Goal: Task Accomplishment & Management: Complete application form

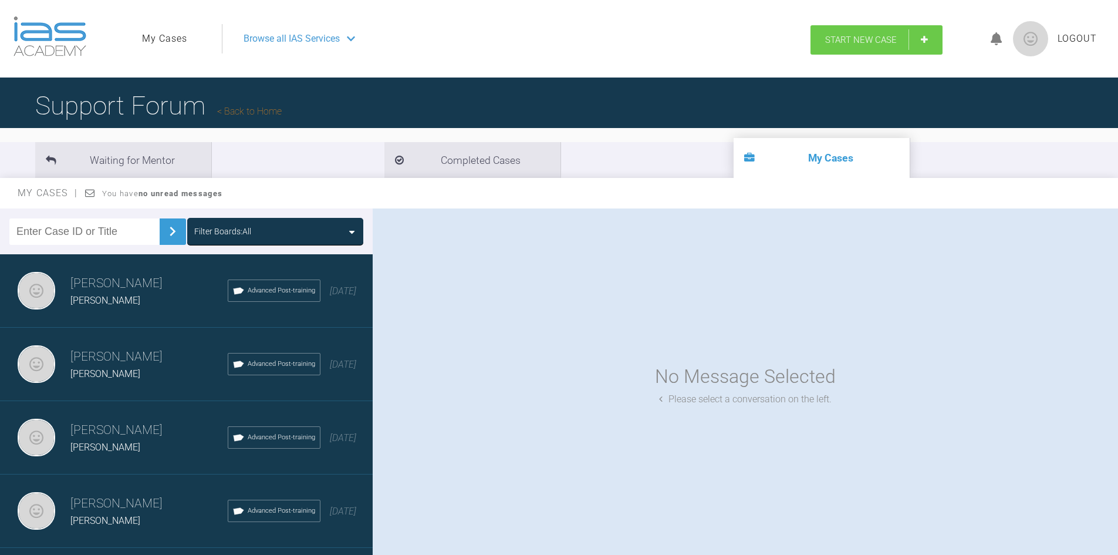
click at [851, 45] on link "Start New Case" at bounding box center [877, 39] width 132 height 29
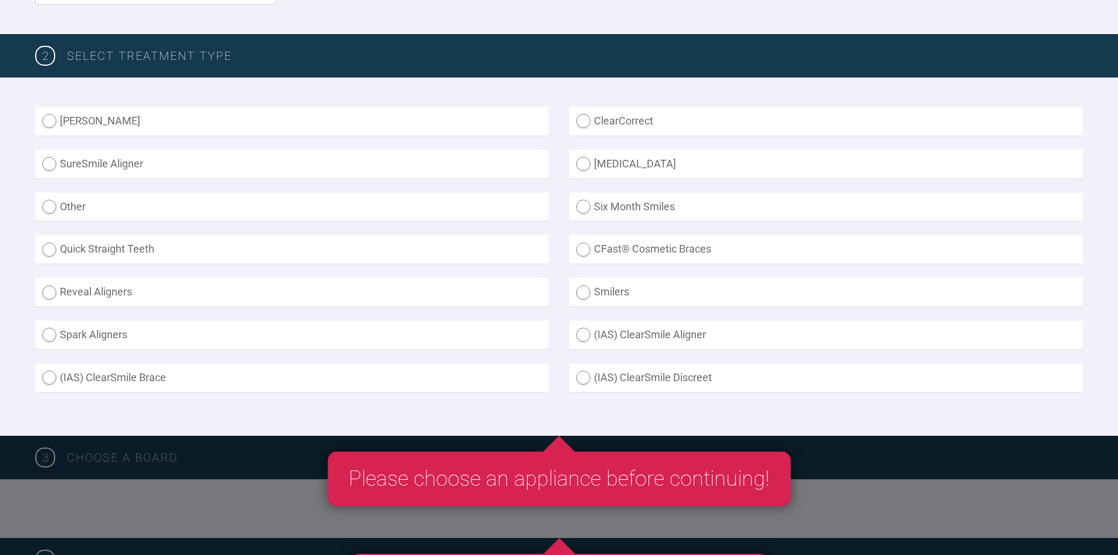
scroll to position [294, 0]
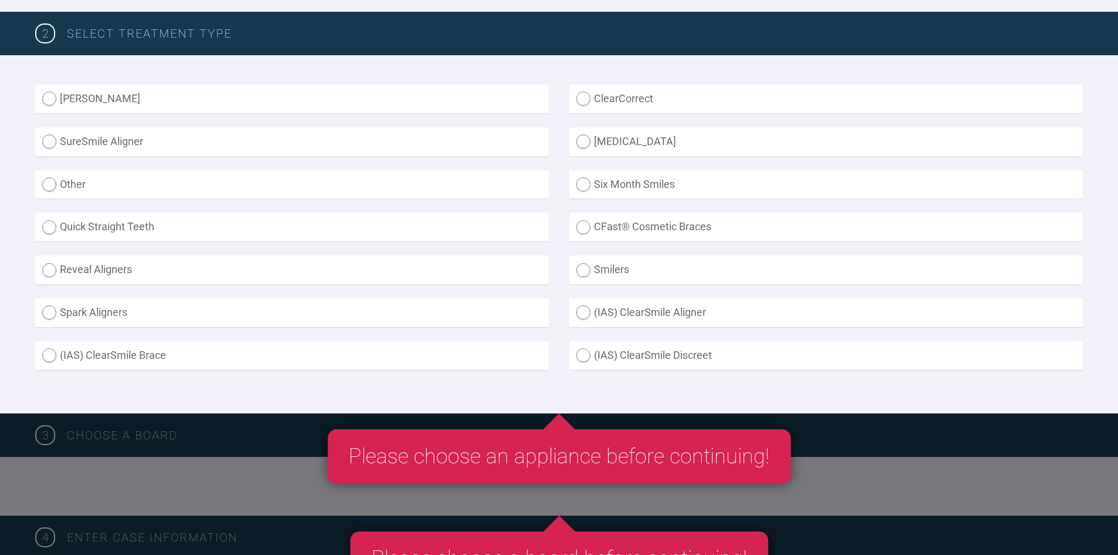
click at [45, 361] on label "(IAS) ClearSmile Brace" at bounding box center [292, 355] width 514 height 29
radio Brace "true"
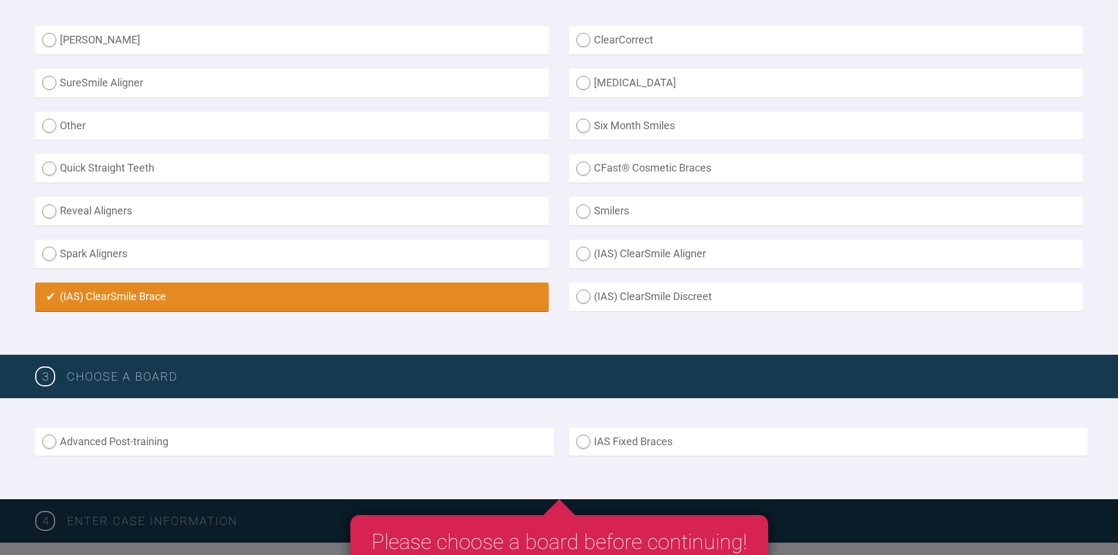
scroll to position [411, 0]
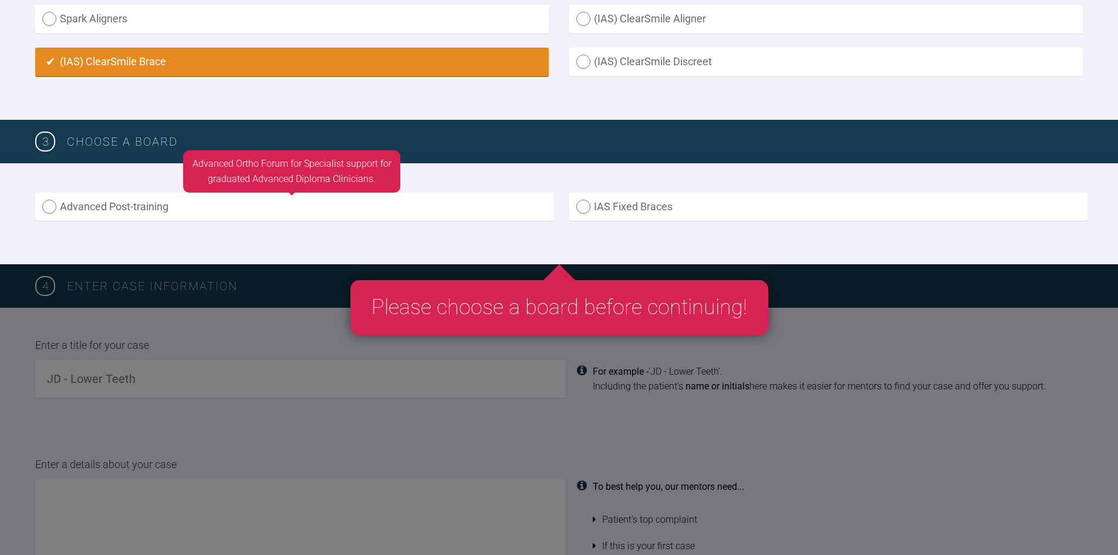
click at [258, 219] on label "Advanced Post-training" at bounding box center [294, 207] width 518 height 29
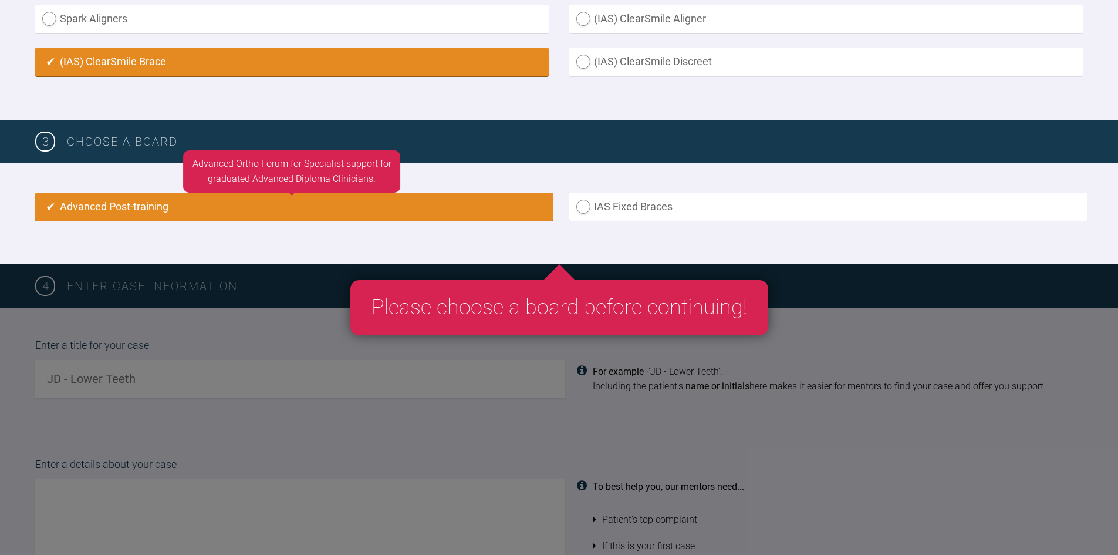
radio input "true"
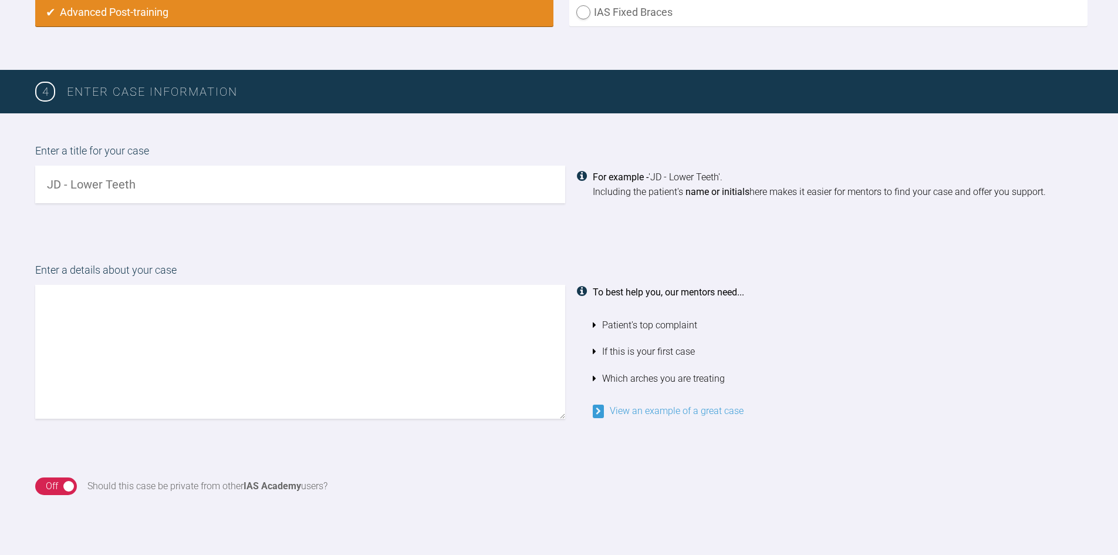
scroll to position [840, 0]
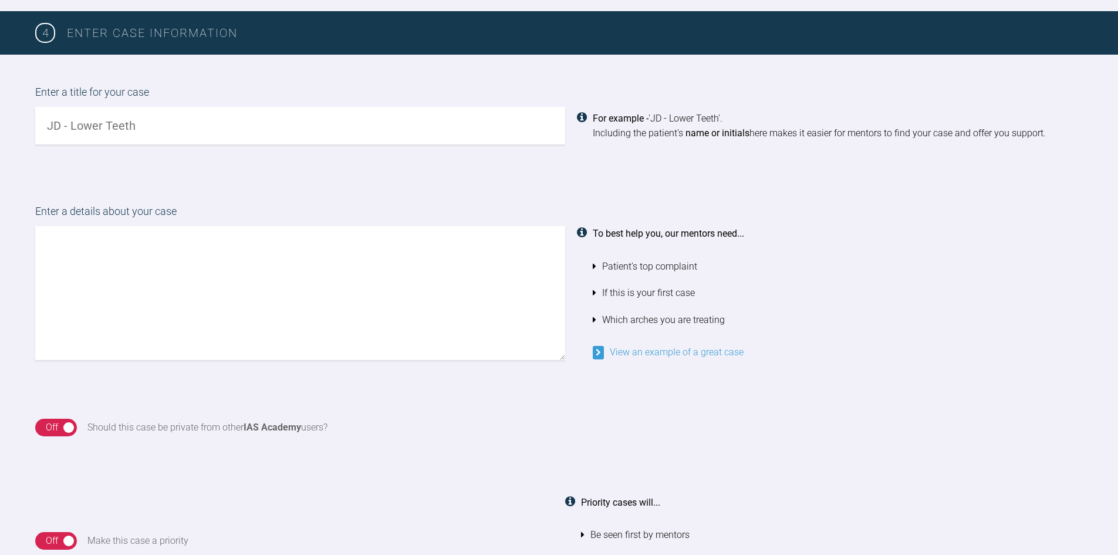
click at [194, 129] on input "text" at bounding box center [300, 126] width 530 height 38
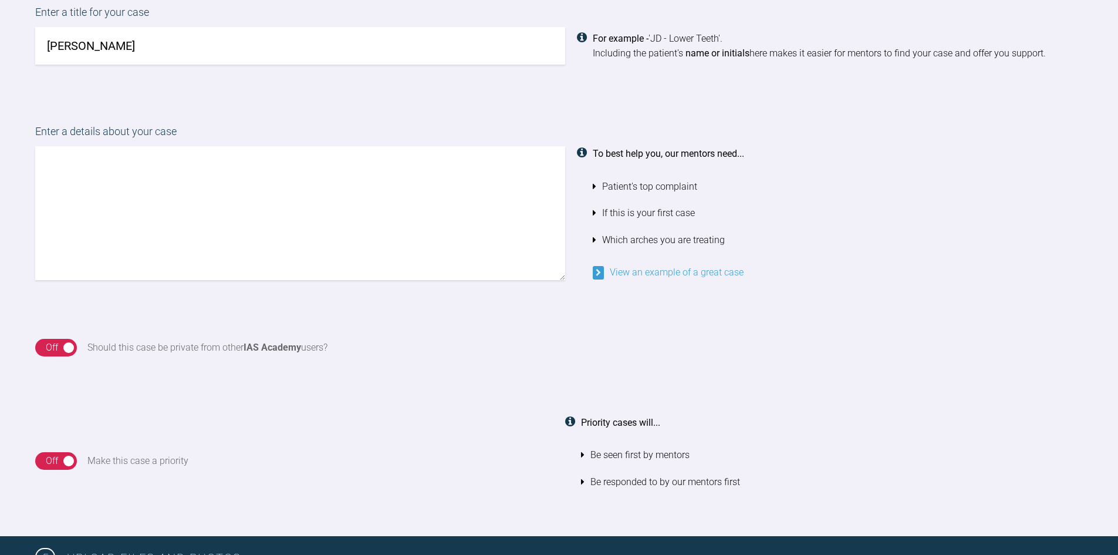
scroll to position [1251, 0]
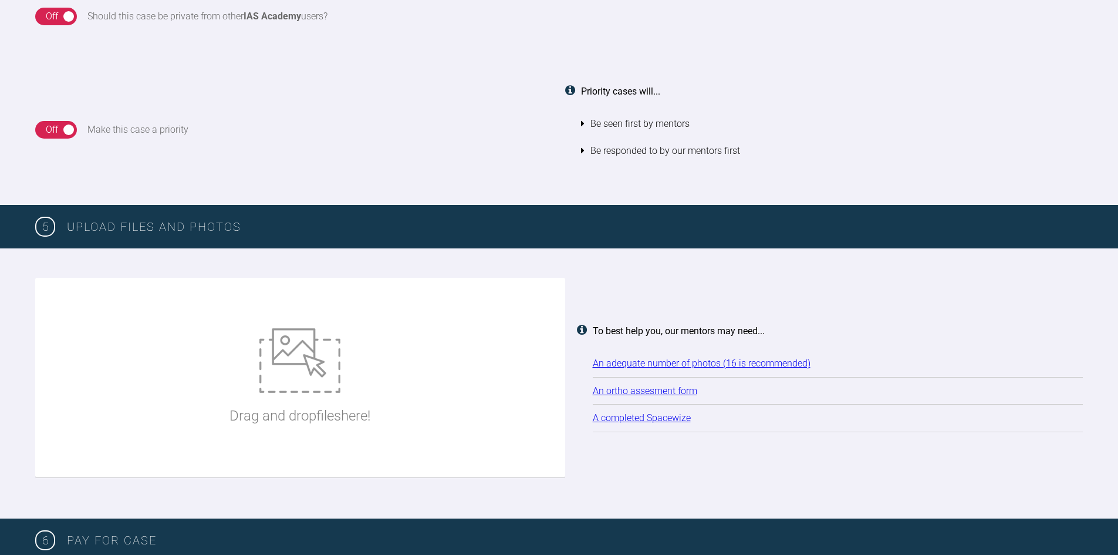
type input "[PERSON_NAME]"
click at [348, 385] on div "Drag and drop files here!" at bounding box center [300, 377] width 141 height 176
type input "C:\fakepath\20250911_154814_Pitamber_Minesh_opg_filtered.jpg"
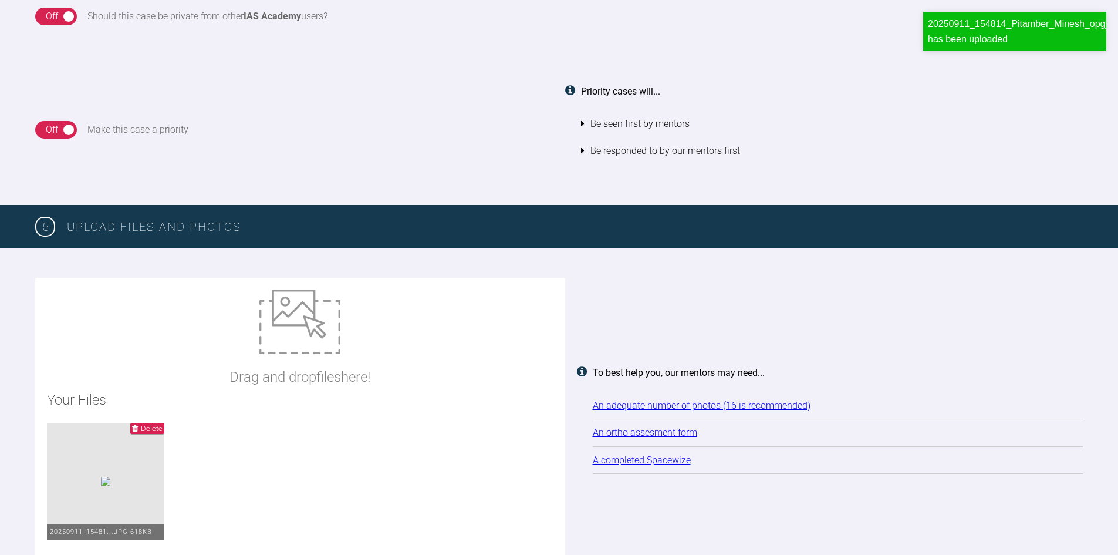
click at [384, 396] on h2 "Your Files" at bounding box center [300, 400] width 507 height 22
type input "C:\fakepath\08CE25B0-9620-4CA2-98FE-5987968467AB_1_105_c.jpg"
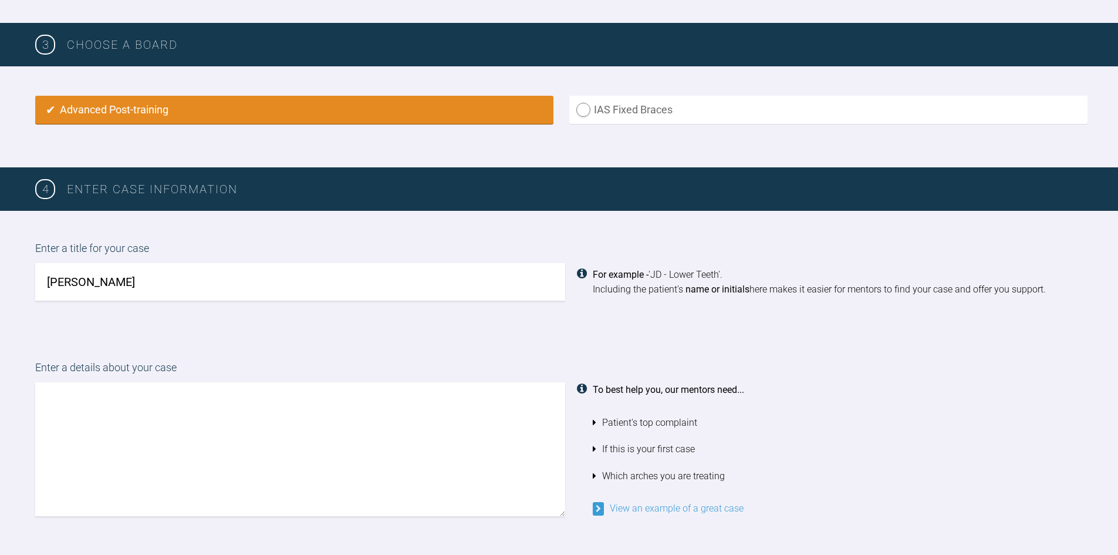
scroll to position [781, 0]
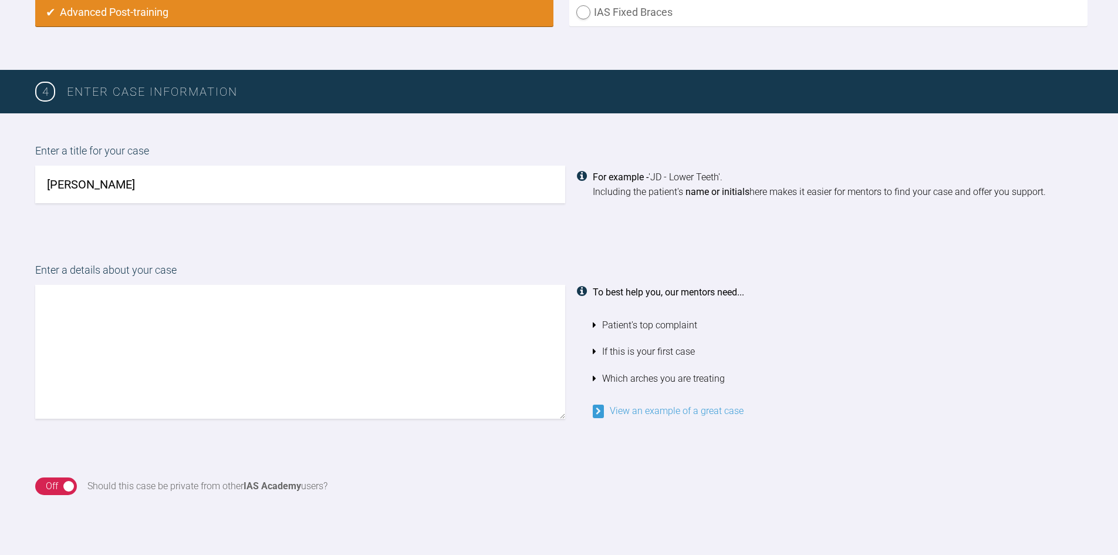
click at [306, 299] on textarea at bounding box center [300, 352] width 530 height 134
type textarea "t"
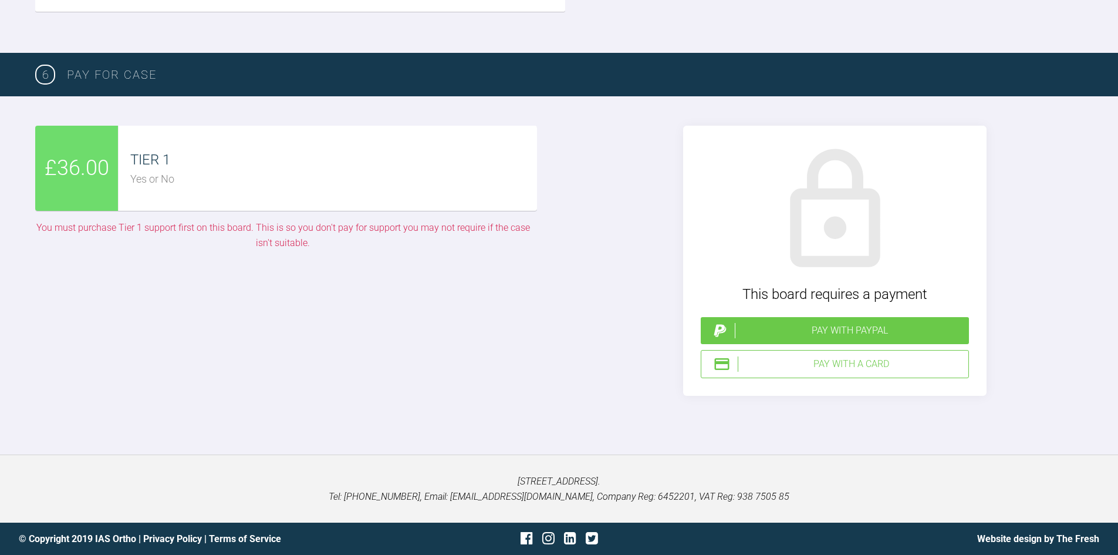
scroll to position [2719, 0]
type textarea "This patient had braces on his upper teeth as a child but not lowers he has rot…"
click at [857, 338] on div "Pay with PayPal" at bounding box center [850, 330] width 230 height 15
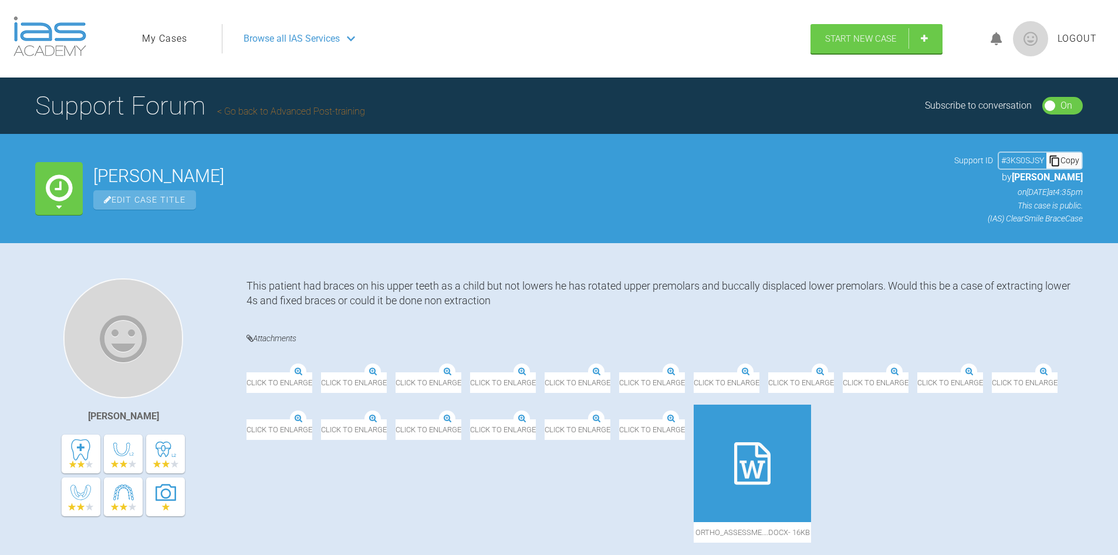
click at [151, 36] on link "My Cases" at bounding box center [164, 38] width 45 height 15
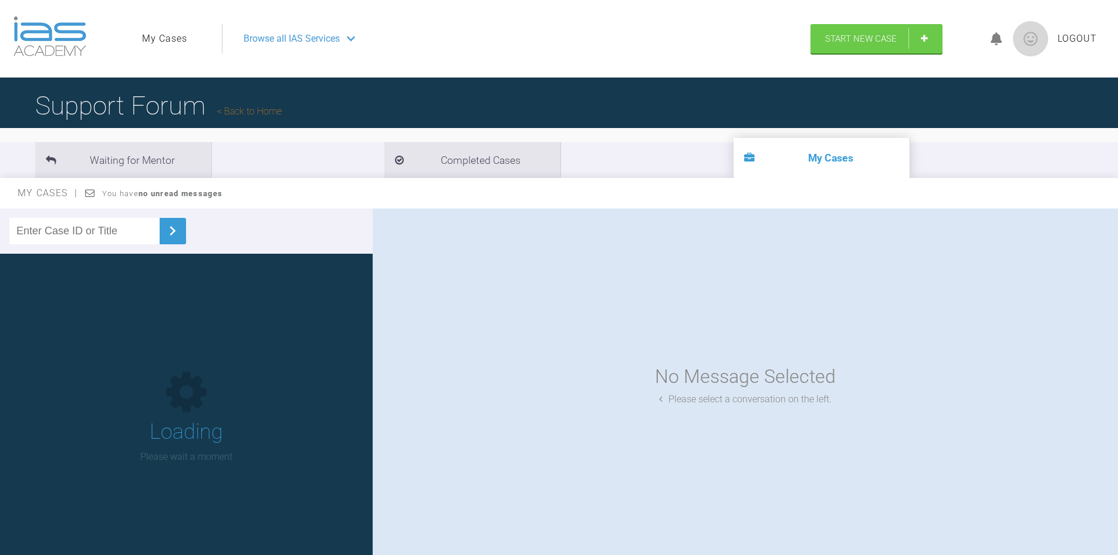
click at [152, 35] on link "My Cases" at bounding box center [164, 38] width 45 height 15
